Goal: Transaction & Acquisition: Purchase product/service

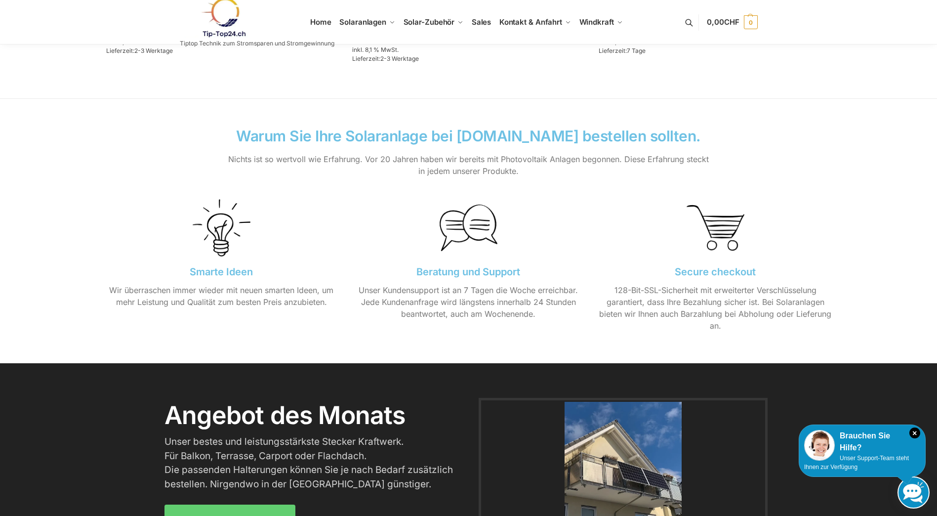
scroll to position [938, 0]
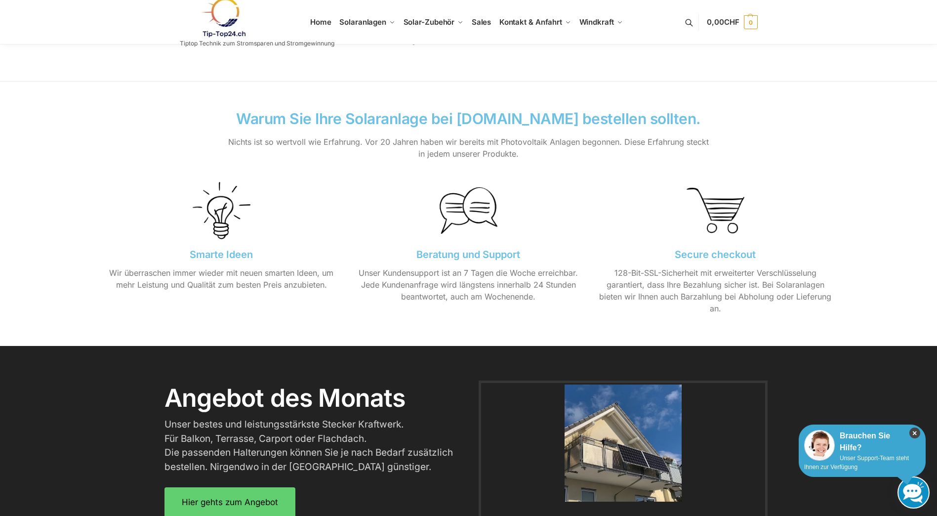
click at [912, 431] on icon "×" at bounding box center [914, 432] width 11 height 11
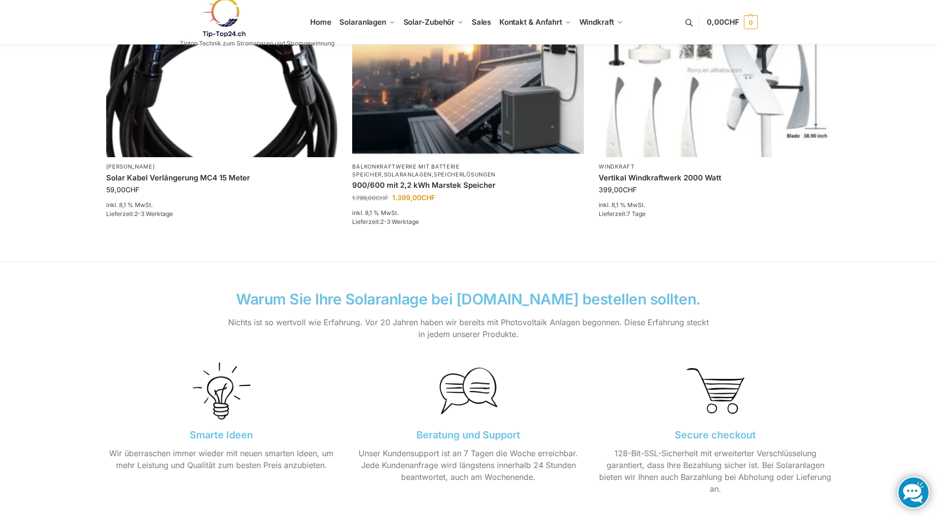
scroll to position [744, 0]
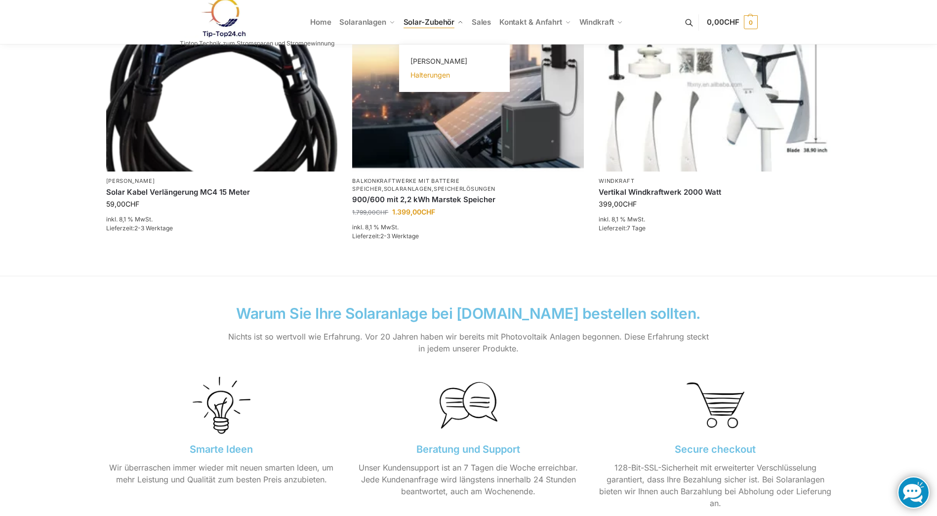
click at [436, 73] on span "Halterungen" at bounding box center [430, 75] width 40 height 8
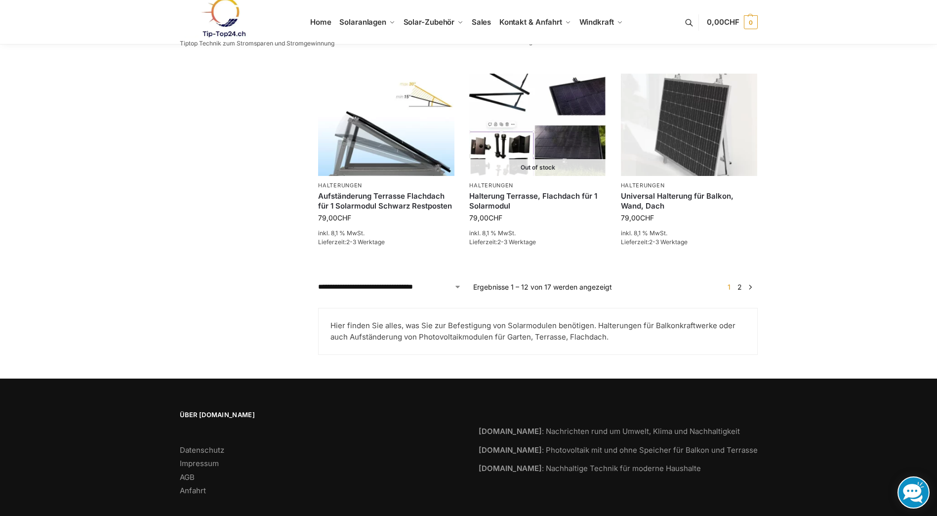
scroll to position [884, 0]
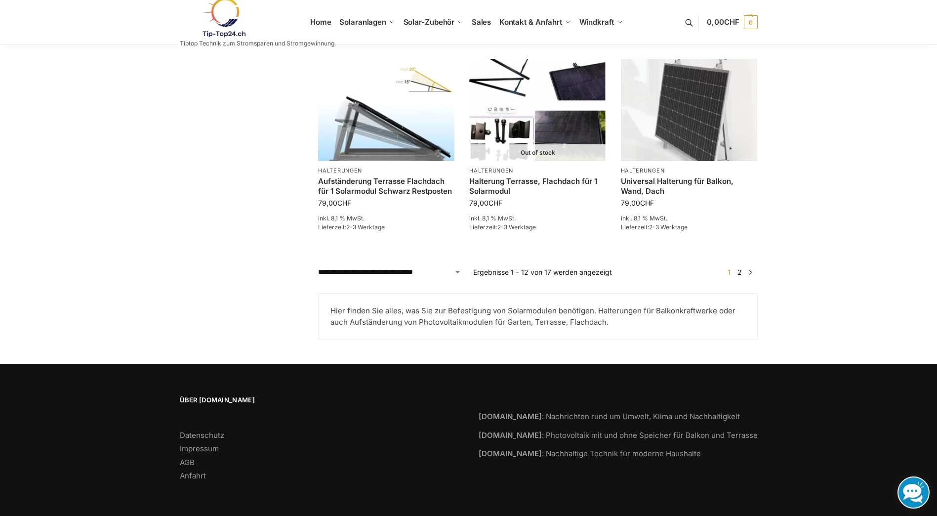
click at [738, 273] on link "2" at bounding box center [739, 272] width 9 height 8
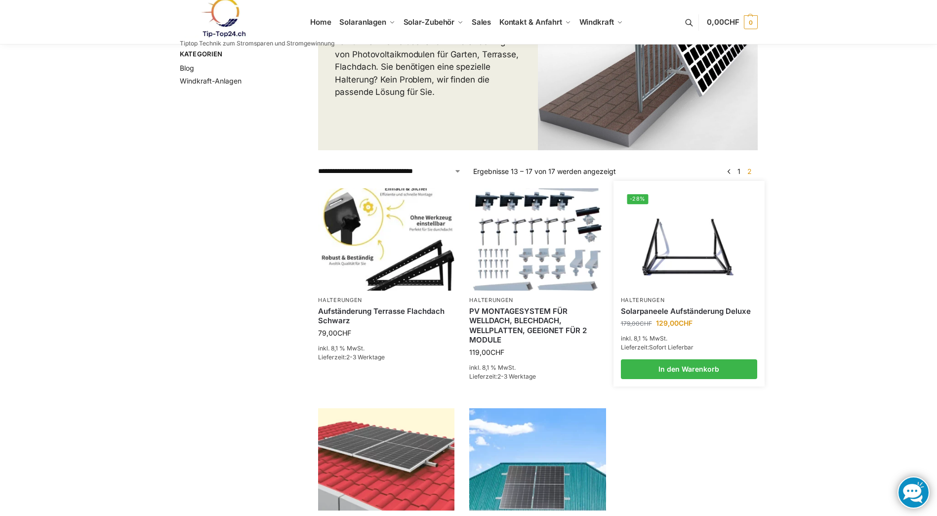
scroll to position [148, 0]
click at [680, 257] on img at bounding box center [689, 240] width 134 height 100
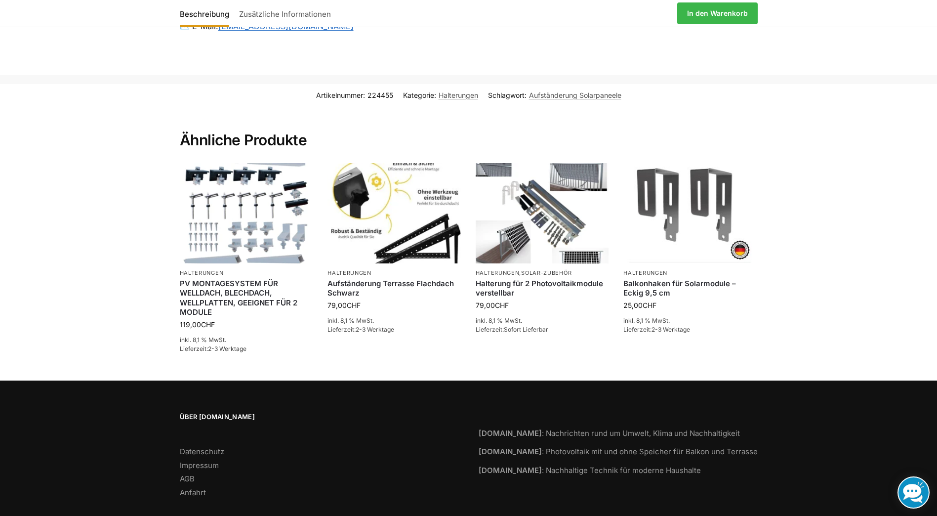
scroll to position [990, 0]
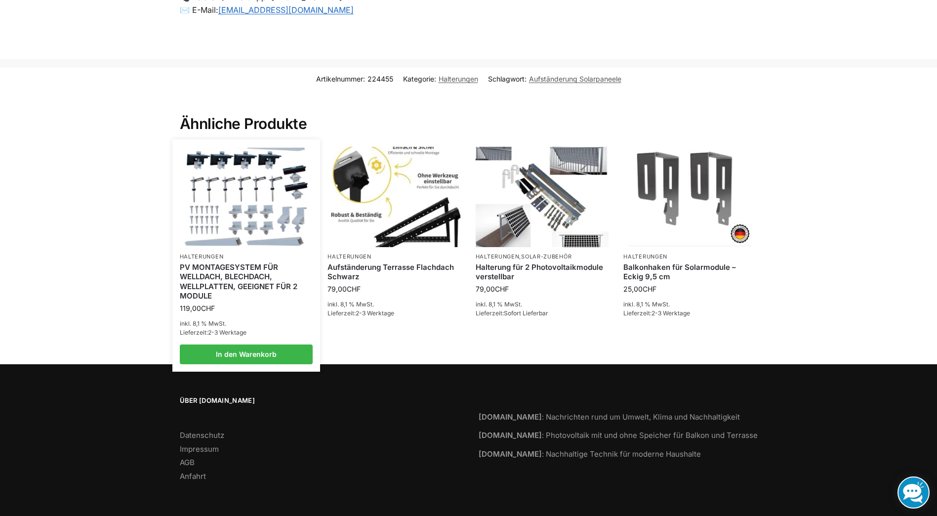
click at [256, 215] on img at bounding box center [246, 197] width 131 height 98
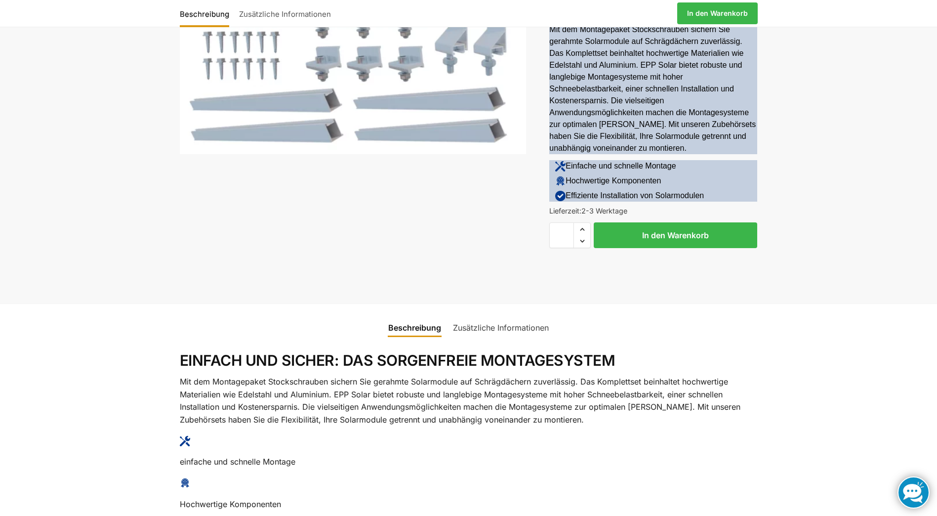
scroll to position [247, 0]
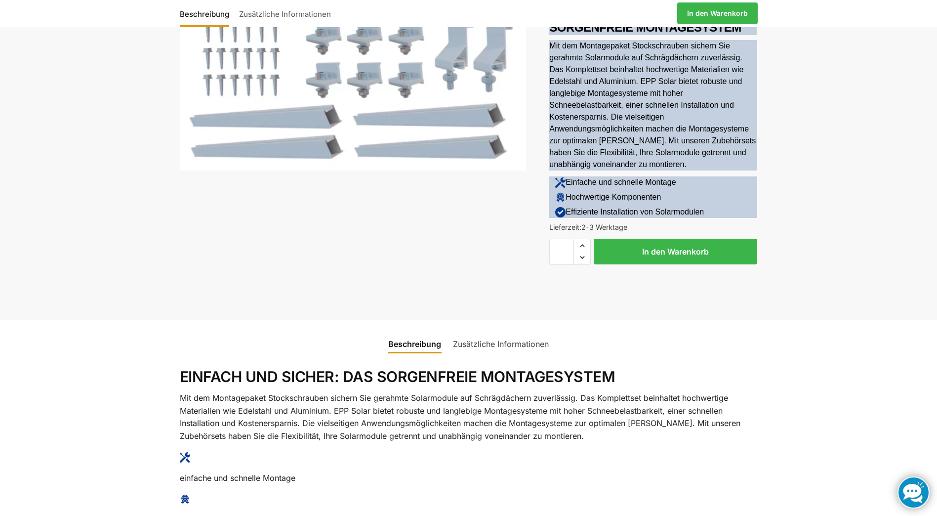
click at [561, 181] on img at bounding box center [560, 182] width 10 height 10
click at [561, 182] on img at bounding box center [560, 182] width 10 height 10
click at [566, 182] on p "Einfache und schnelle Montage" at bounding box center [620, 182] width 110 height 12
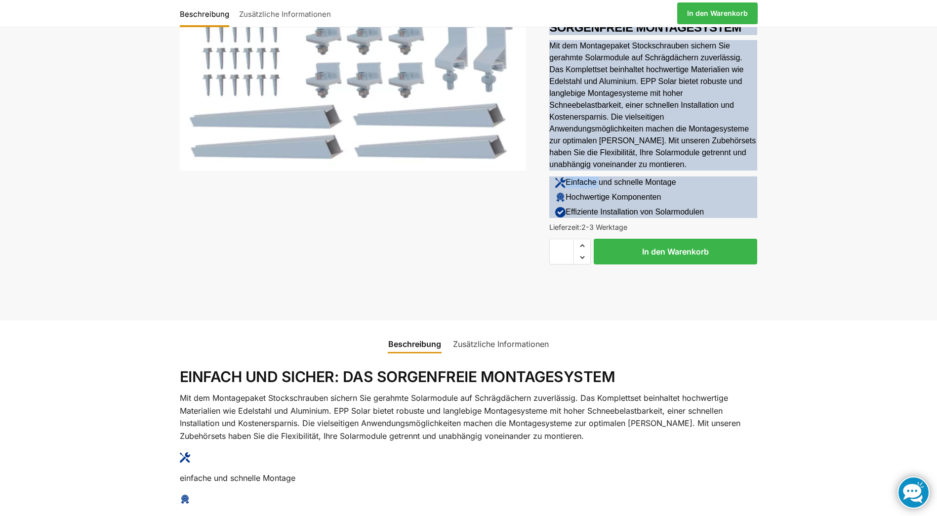
drag, startPoint x: 566, startPoint y: 182, endPoint x: 559, endPoint y: 185, distance: 8.0
click at [559, 185] on img at bounding box center [560, 182] width 10 height 10
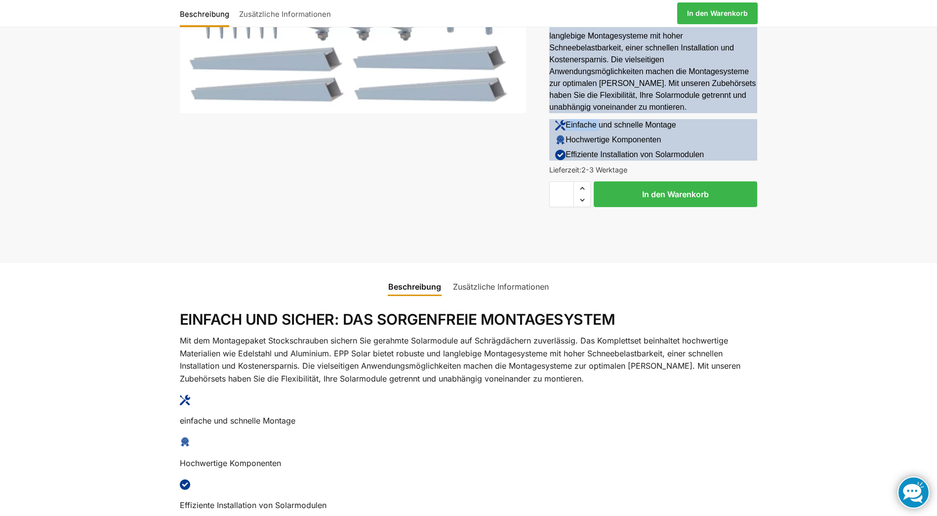
scroll to position [279, 0]
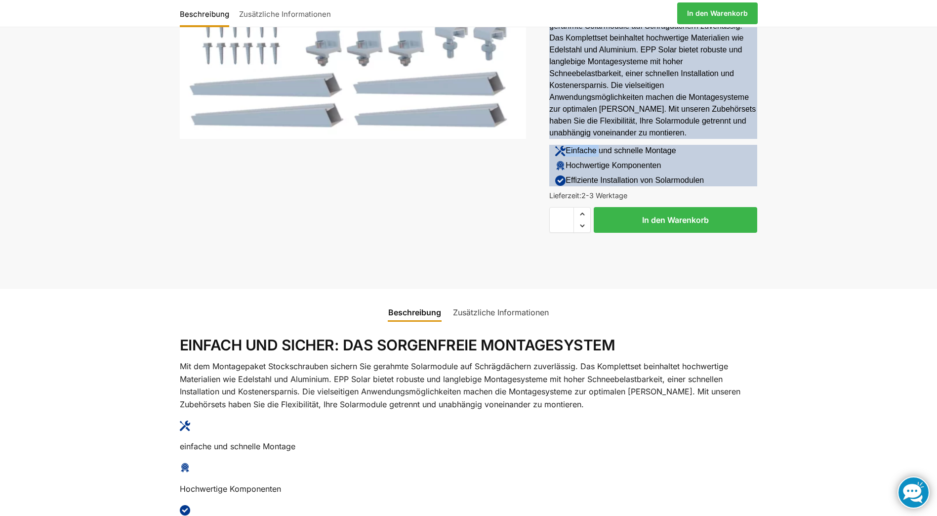
click at [561, 168] on img at bounding box center [560, 165] width 10 height 10
drag, startPoint x: 561, startPoint y: 168, endPoint x: 545, endPoint y: 160, distance: 18.1
click at [545, 161] on div "Beschreibung Zusätzliche Informationen 119,00 CHF In den Warenkorb Balkonhaken …" at bounding box center [468, 39] width 619 height 495
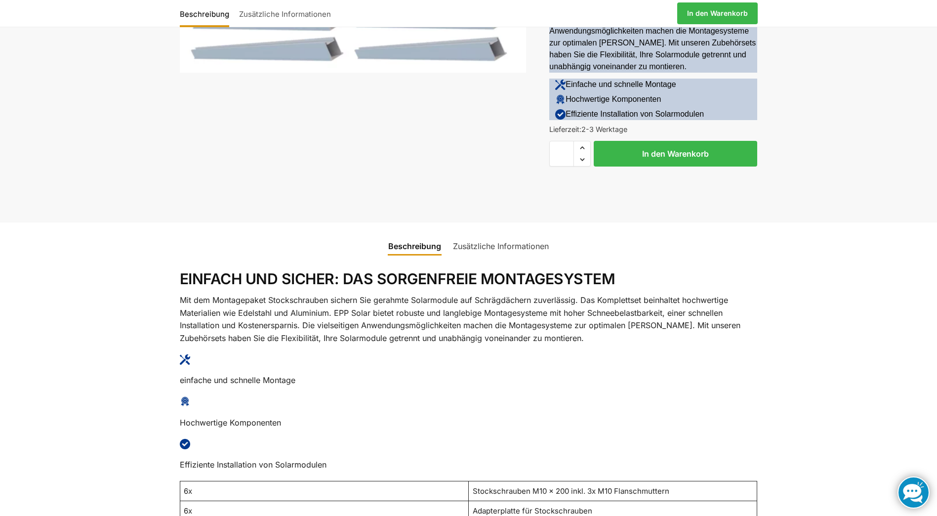
scroll to position [346, 0]
click at [506, 246] on link "Zusätzliche Informationen" at bounding box center [501, 245] width 108 height 24
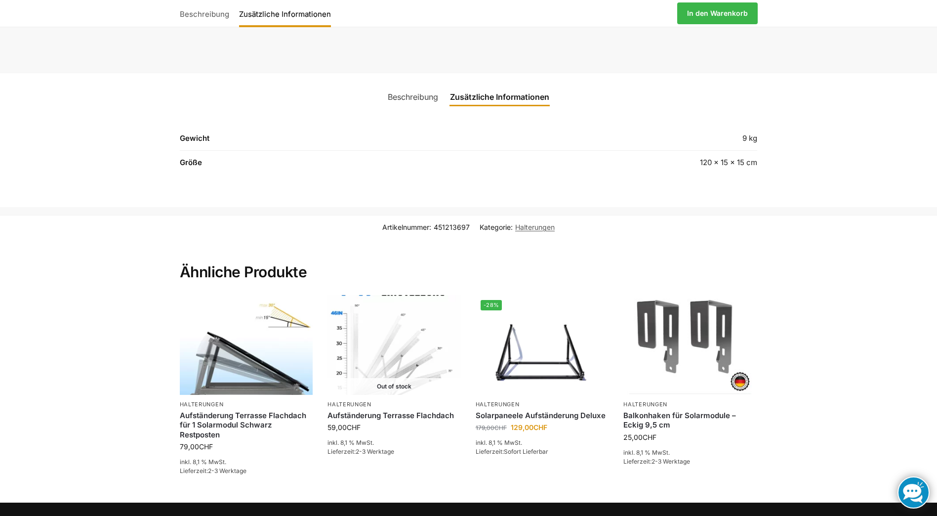
scroll to position [444, 0]
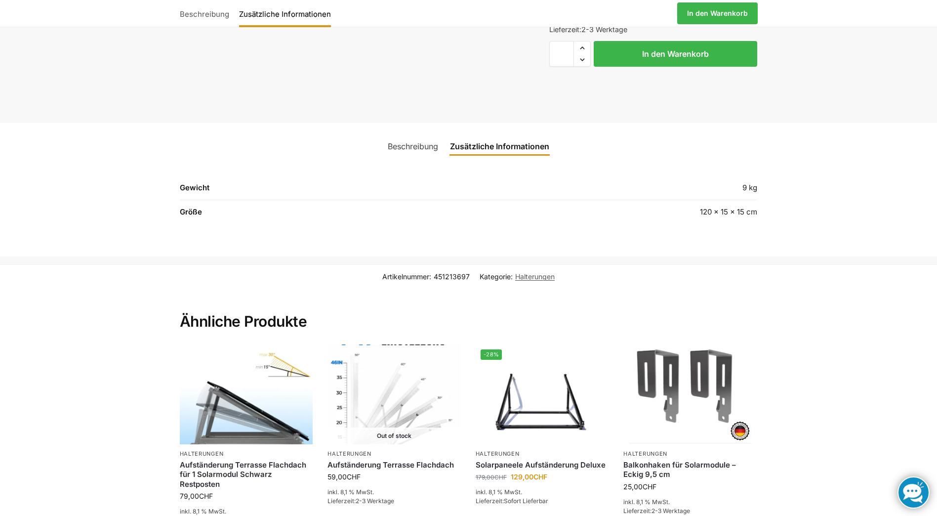
click at [403, 150] on link "Beschreibung" at bounding box center [413, 146] width 62 height 24
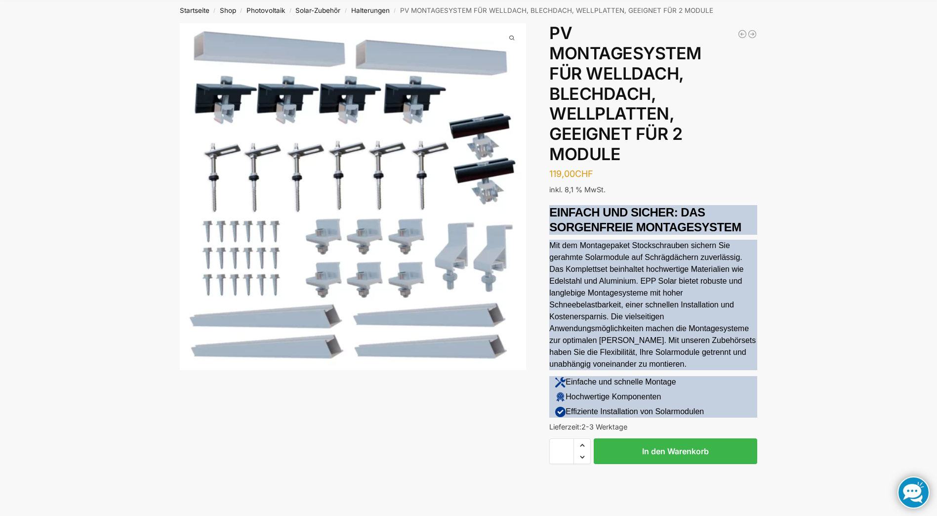
scroll to position [0, 0]
